Goal: Information Seeking & Learning: Learn about a topic

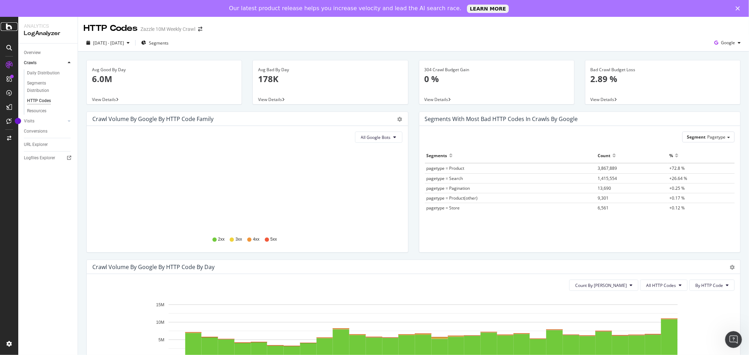
click at [8, 31] on icon at bounding box center [9, 26] width 6 height 8
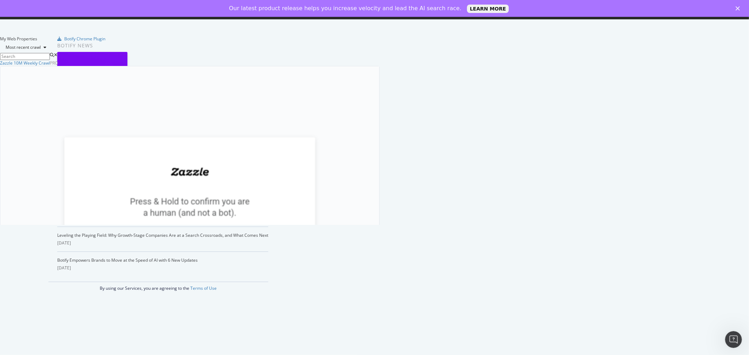
scroll to position [349, 738]
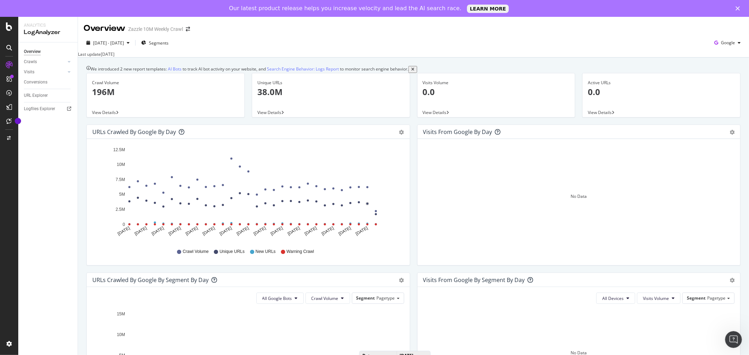
scroll to position [230, 0]
